Goal: Information Seeking & Learning: Learn about a topic

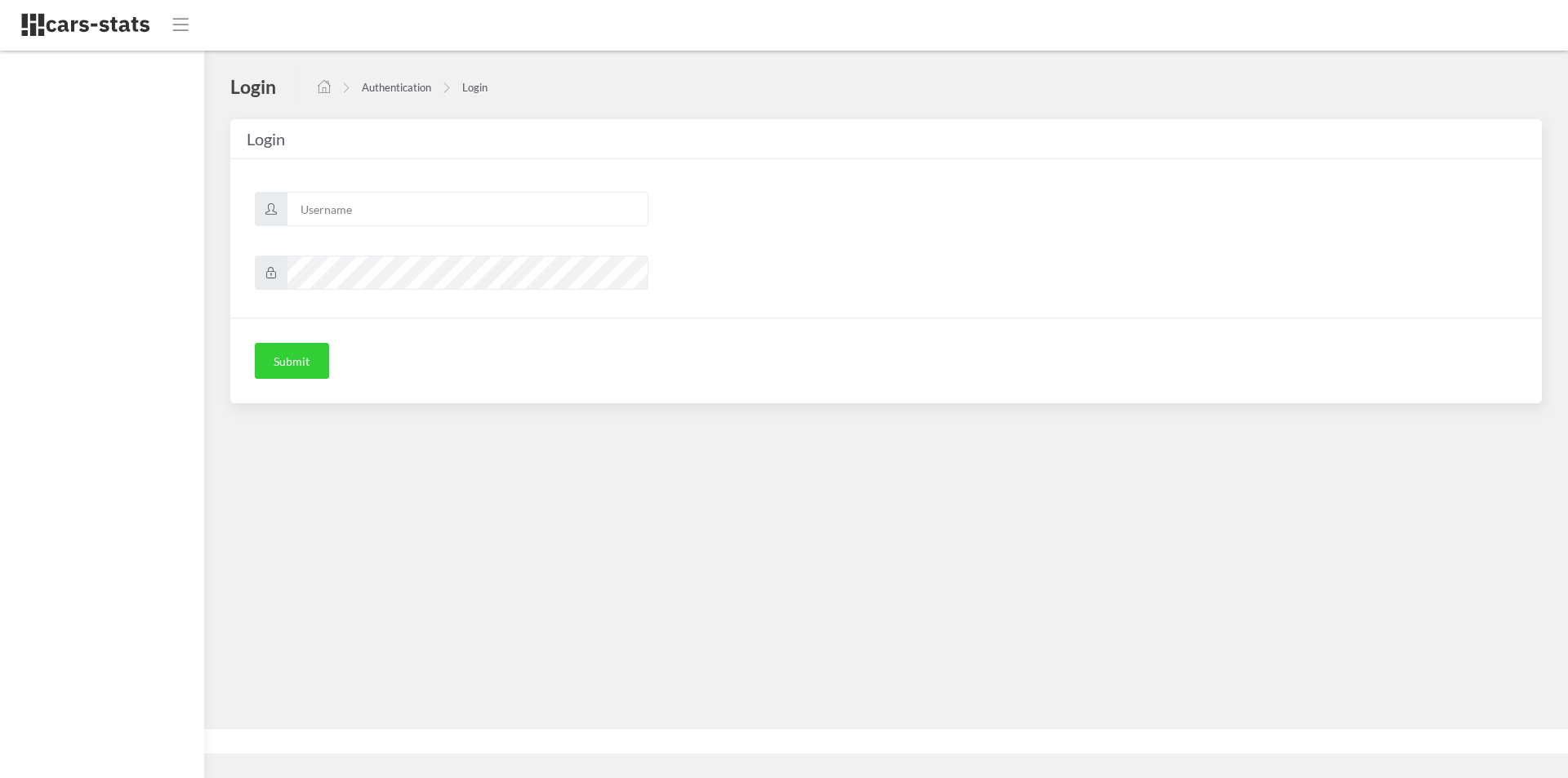
scroll to position [12, 12]
type input "mazda"
click at [316, 363] on button "Submit" at bounding box center [291, 361] width 74 height 36
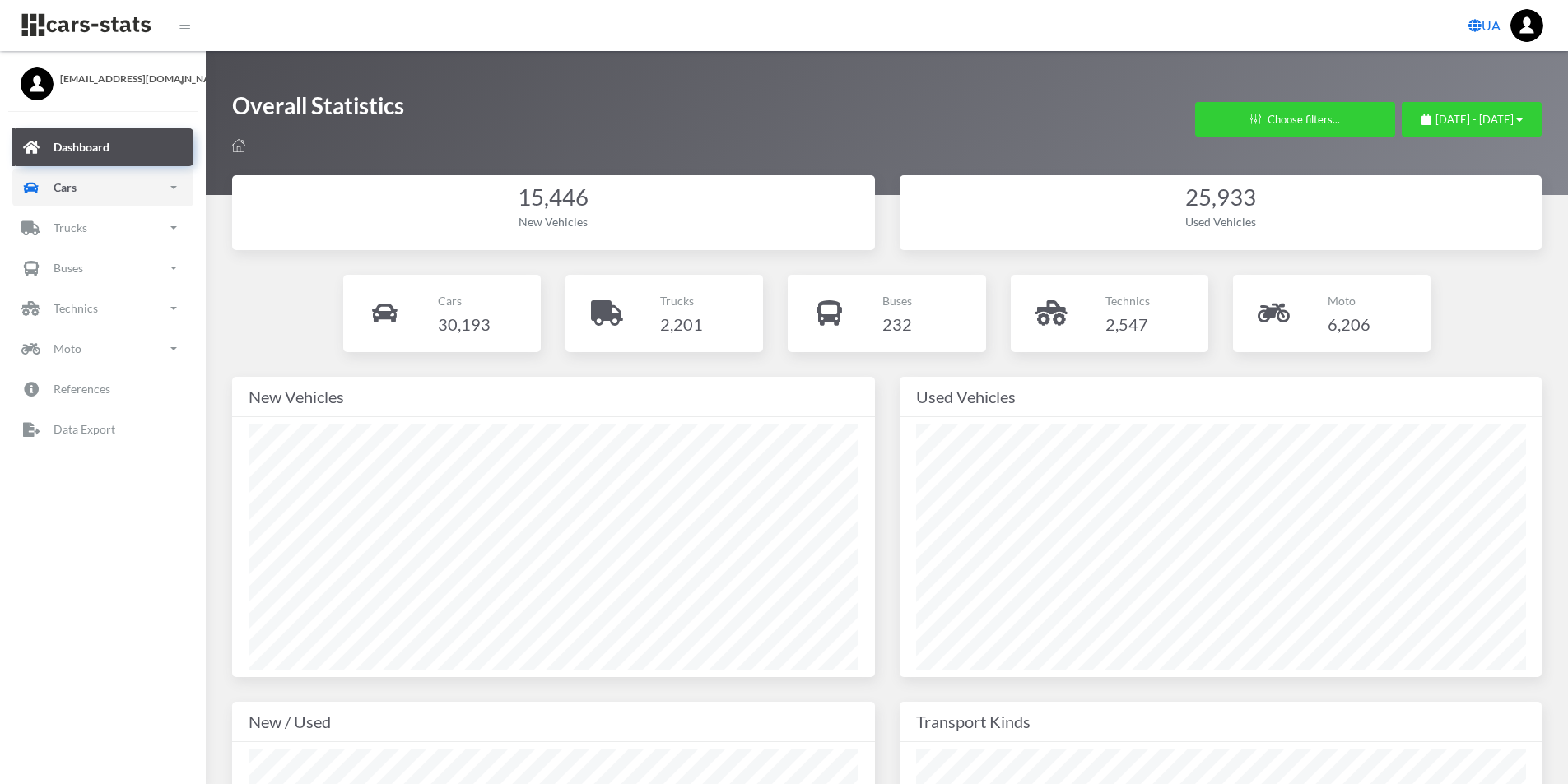
click at [69, 189] on p "Cars" at bounding box center [64, 187] width 23 height 21
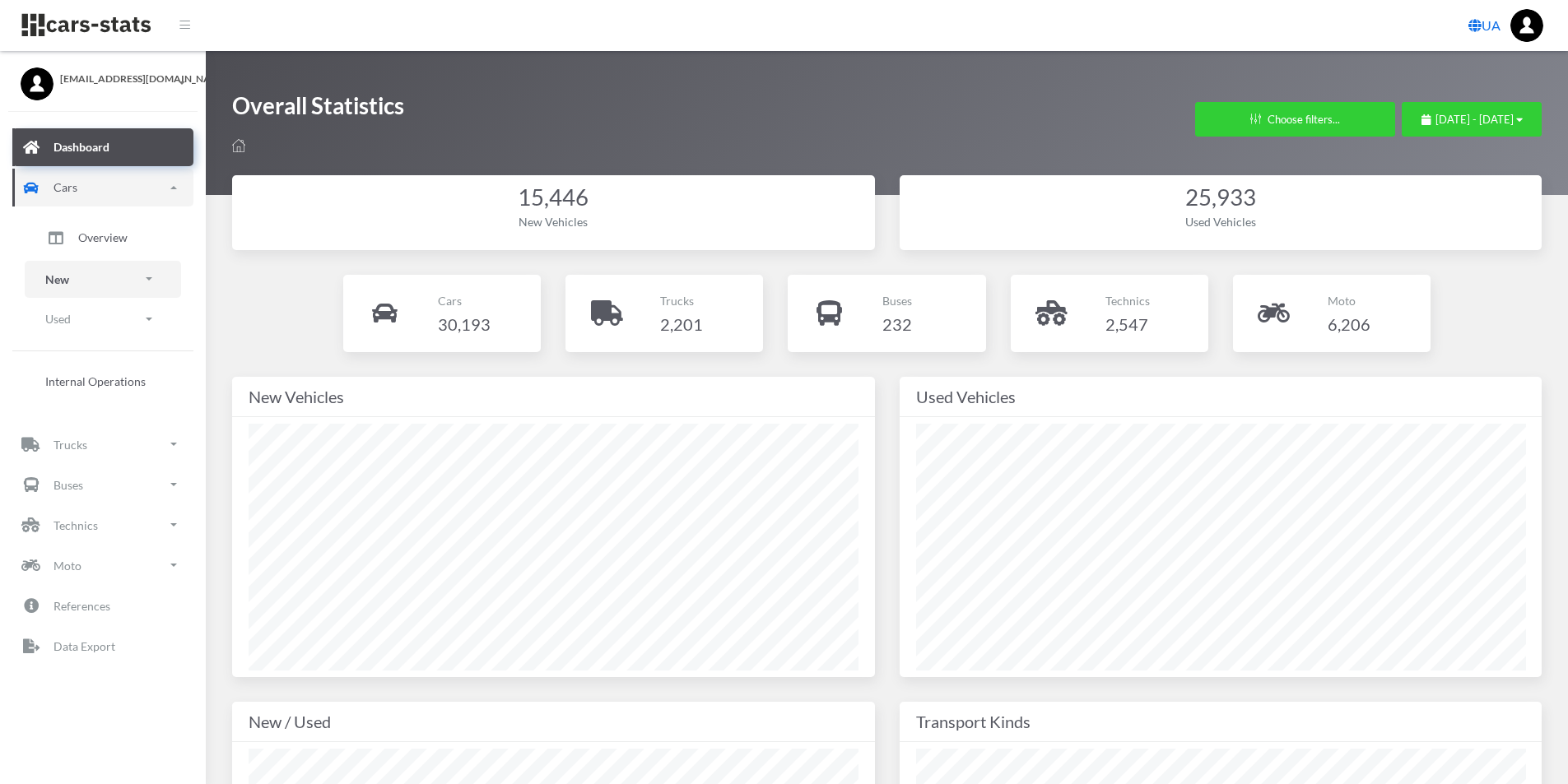
click at [74, 273] on link "New" at bounding box center [103, 279] width 156 height 37
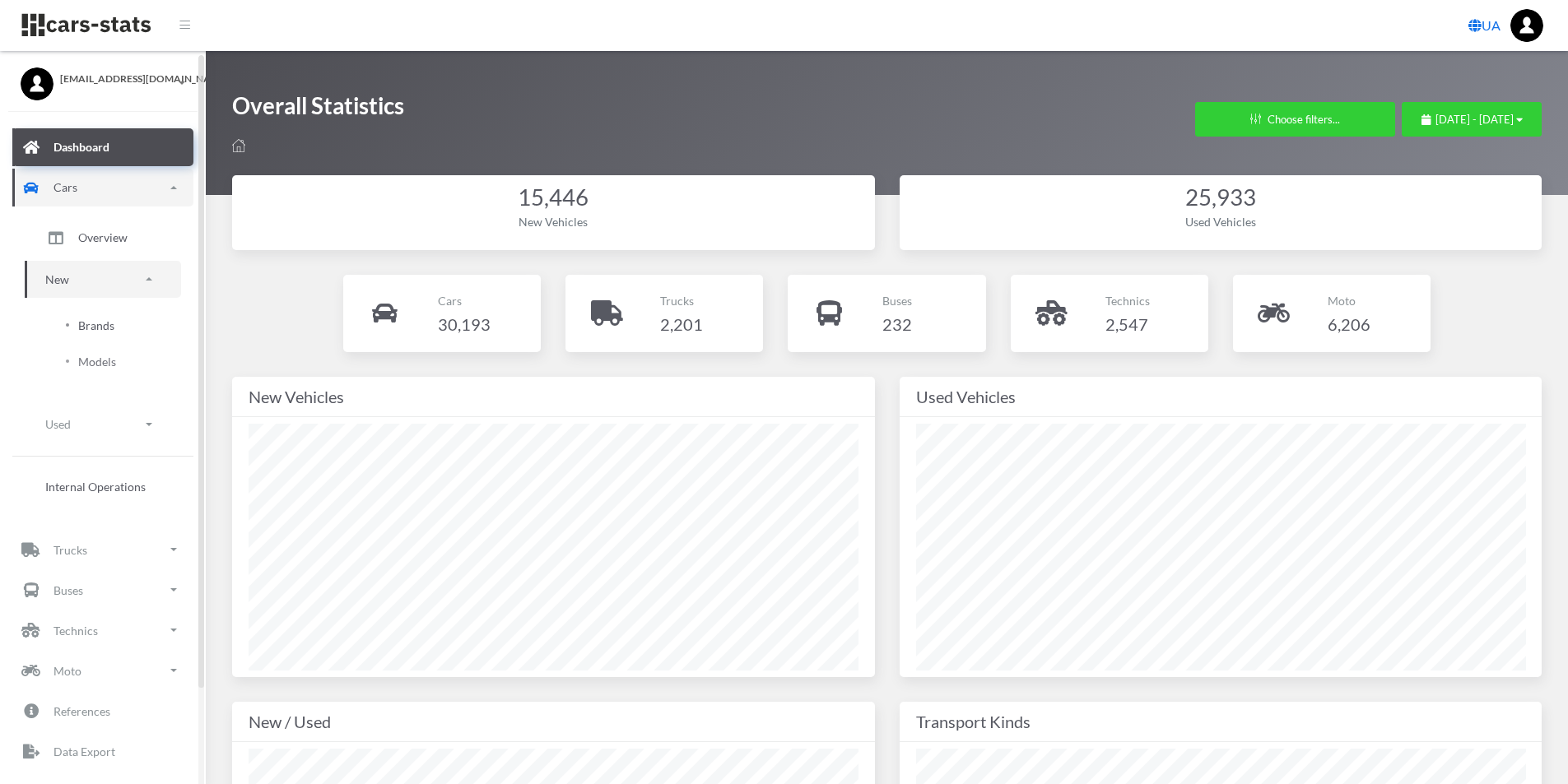
click at [94, 330] on span "Brands" at bounding box center [96, 325] width 36 height 17
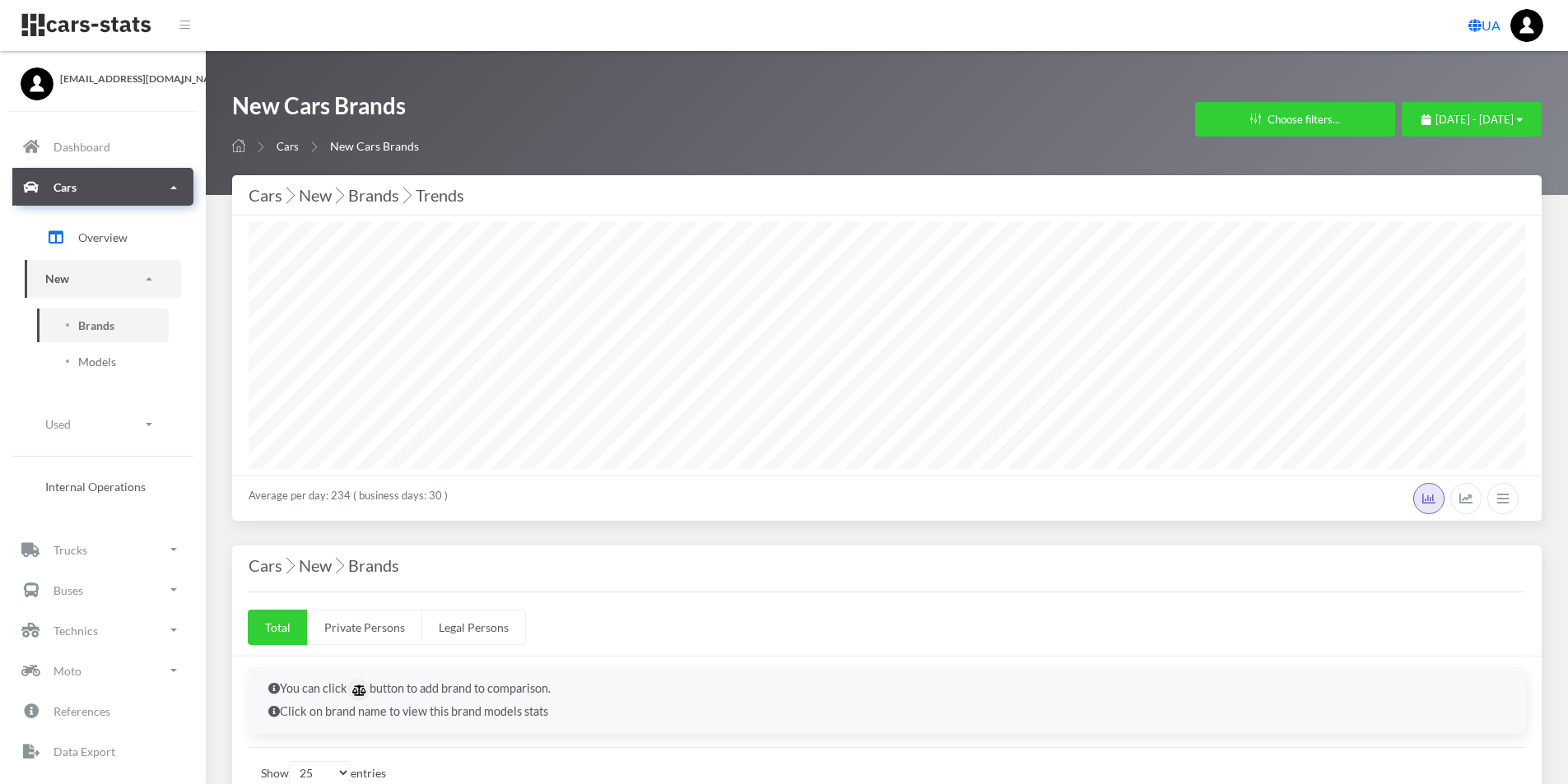
select select "25"
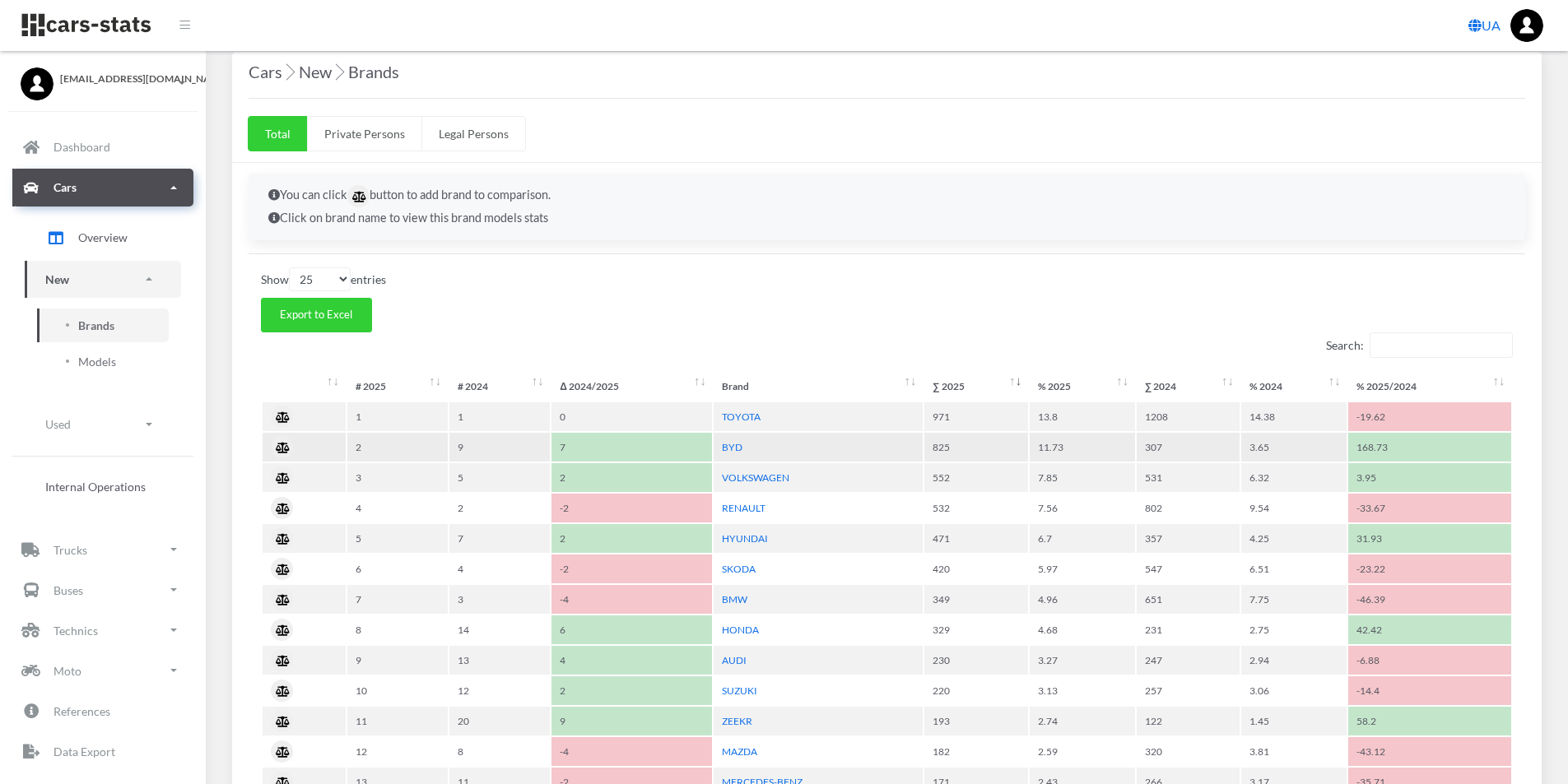
click at [742, 446] on td "BYD" at bounding box center [818, 447] width 209 height 29
click at [740, 448] on td "BYD" at bounding box center [818, 447] width 209 height 29
click at [735, 448] on link "BYD" at bounding box center [732, 447] width 21 height 12
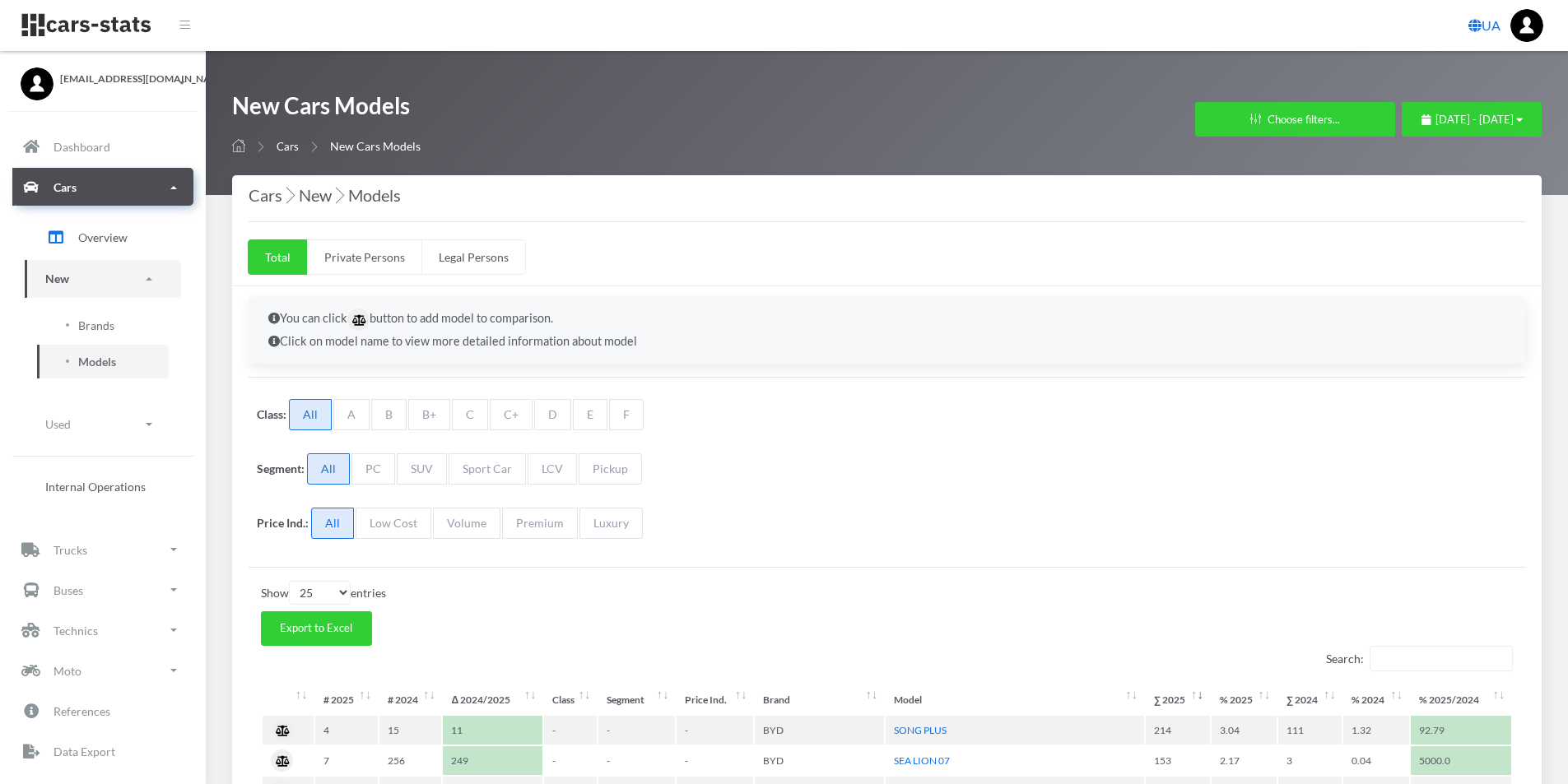
select select "25"
select select "BYD"
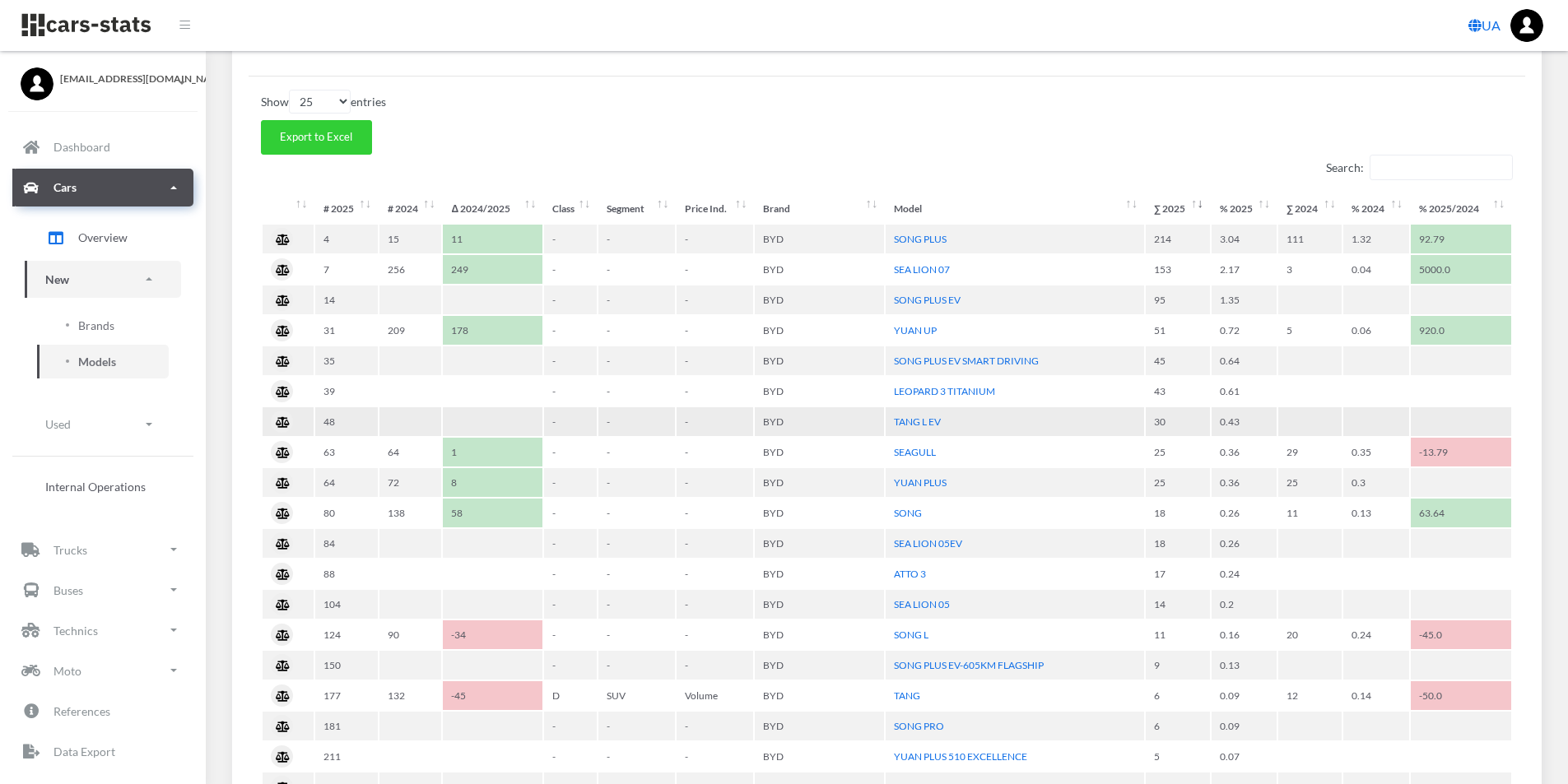
scroll to position [474, 0]
